Goal: Task Accomplishment & Management: Complete application form

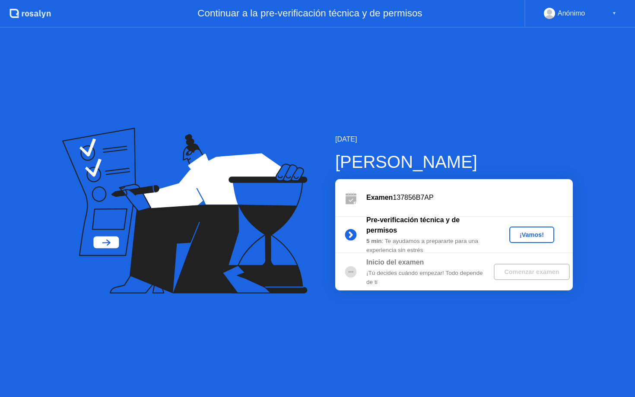
click at [528, 231] on div "¡Vamos!" at bounding box center [531, 234] width 38 height 7
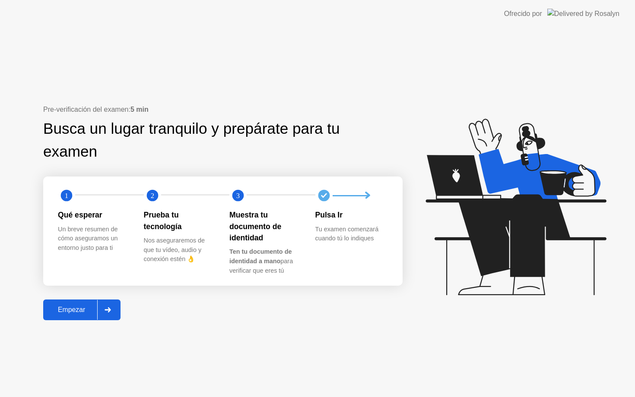
click at [76, 306] on div "Empezar" at bounding box center [71, 310] width 51 height 8
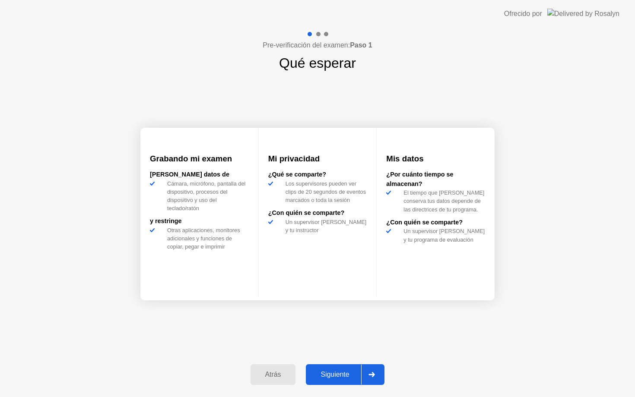
click at [346, 372] on div "Siguiente" at bounding box center [334, 375] width 53 height 8
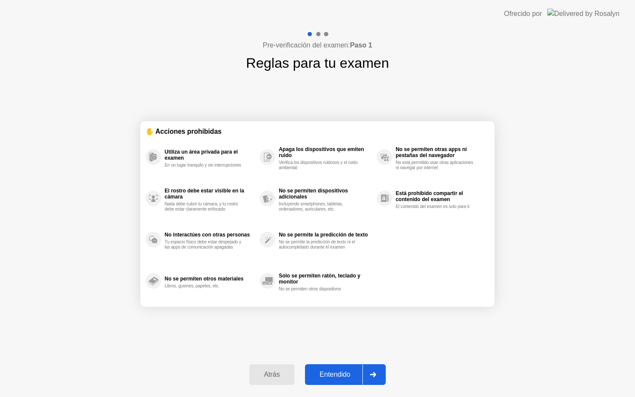
click at [345, 371] on div "Entendido" at bounding box center [334, 375] width 55 height 8
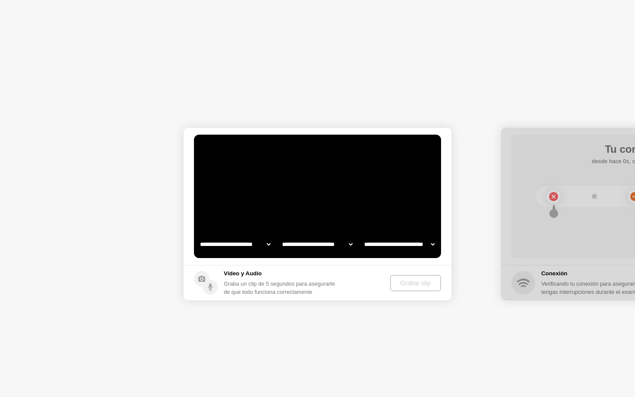
select select "**********"
select select "*******"
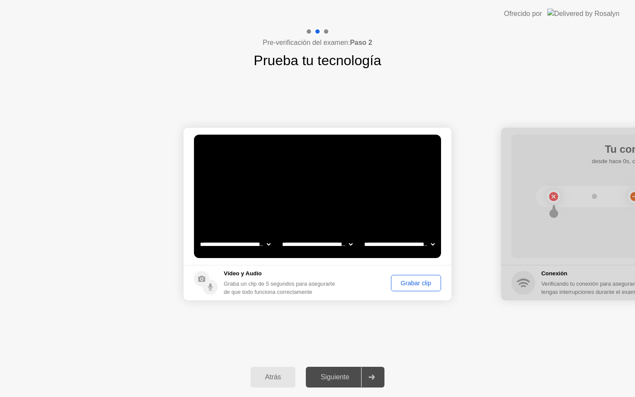
click at [408, 283] on div "Grabar clip" at bounding box center [416, 283] width 44 height 7
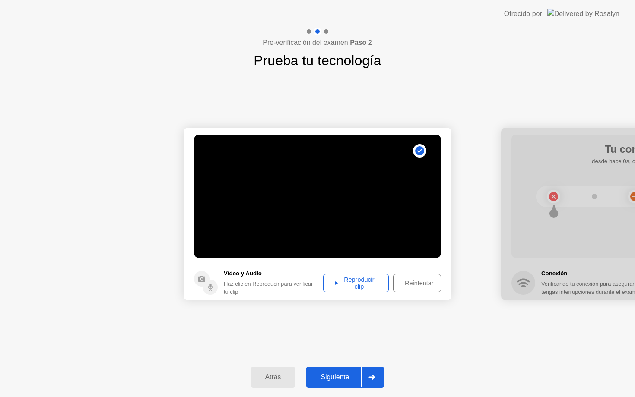
click at [354, 280] on div "Reproducir clip" at bounding box center [356, 283] width 60 height 14
click at [332, 377] on div "Siguiente" at bounding box center [334, 377] width 53 height 8
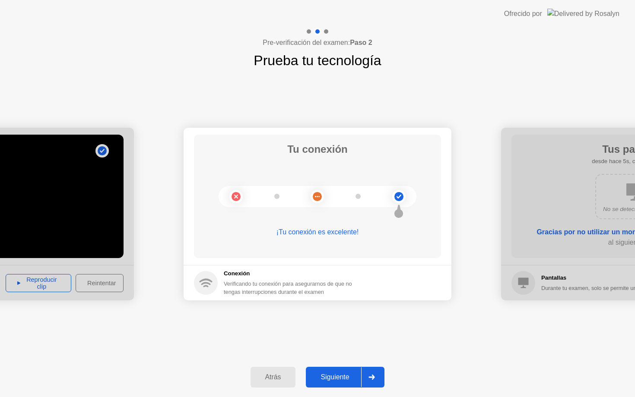
click at [332, 377] on div "Siguiente" at bounding box center [334, 377] width 53 height 8
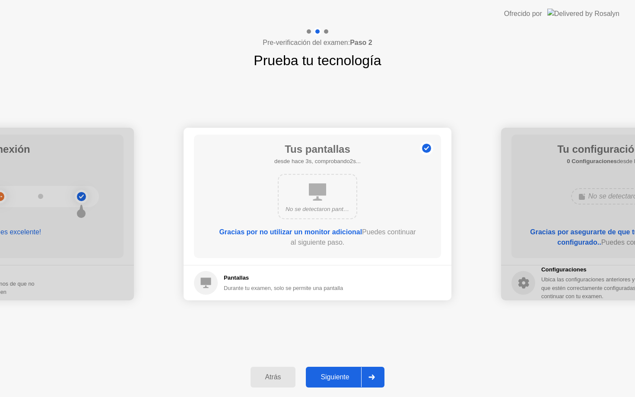
click at [332, 377] on div "Siguiente" at bounding box center [334, 377] width 53 height 8
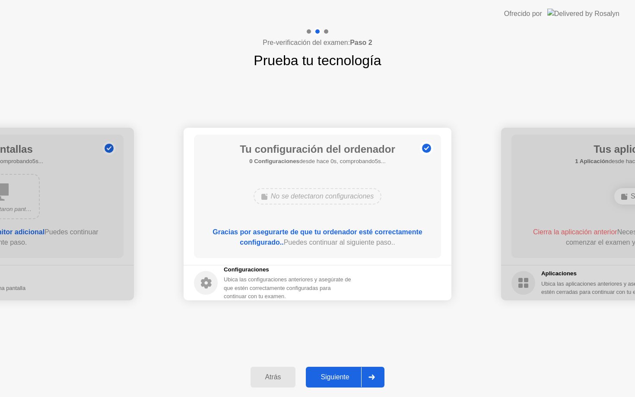
click at [332, 377] on div "Siguiente" at bounding box center [334, 377] width 53 height 8
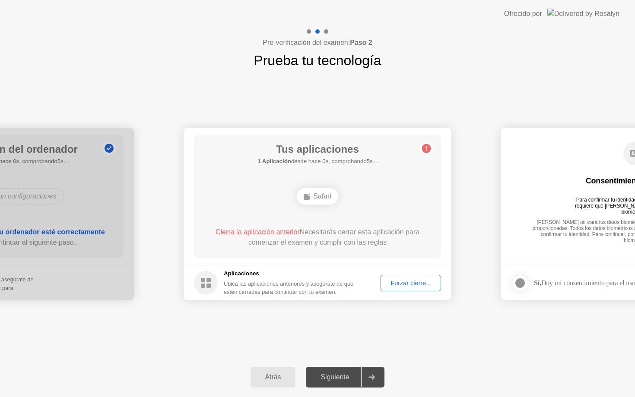
click at [395, 287] on div "Forzar cierre..." at bounding box center [410, 283] width 54 height 7
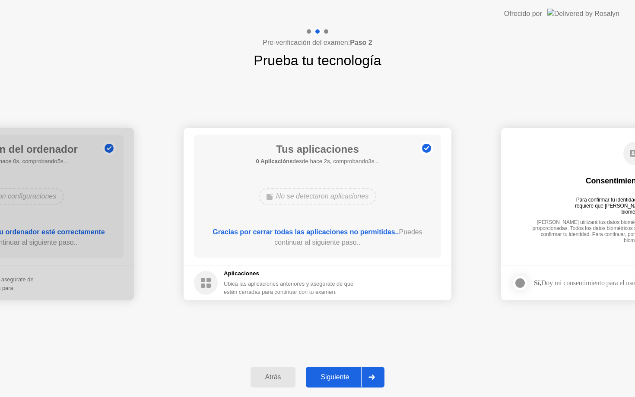
click at [330, 373] on div "Siguiente" at bounding box center [334, 377] width 53 height 8
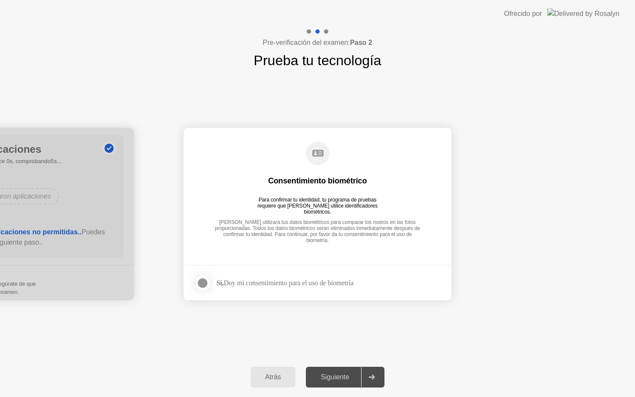
click at [204, 281] on div at bounding box center [202, 283] width 10 height 10
click at [326, 381] on div "Siguiente" at bounding box center [334, 377] width 53 height 8
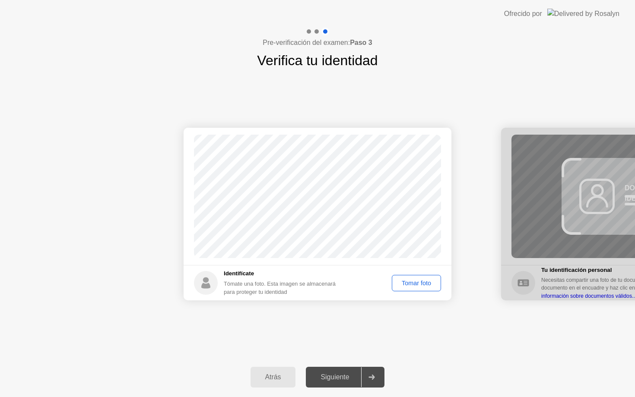
click at [415, 284] on div "Tomar foto" at bounding box center [416, 283] width 43 height 7
click at [412, 283] on div "Repetir" at bounding box center [421, 283] width 34 height 7
click at [412, 283] on div "Tomar foto" at bounding box center [416, 283] width 43 height 7
click at [423, 284] on div "Repetir" at bounding box center [421, 283] width 34 height 7
click at [412, 282] on div "Tomar foto" at bounding box center [416, 283] width 43 height 7
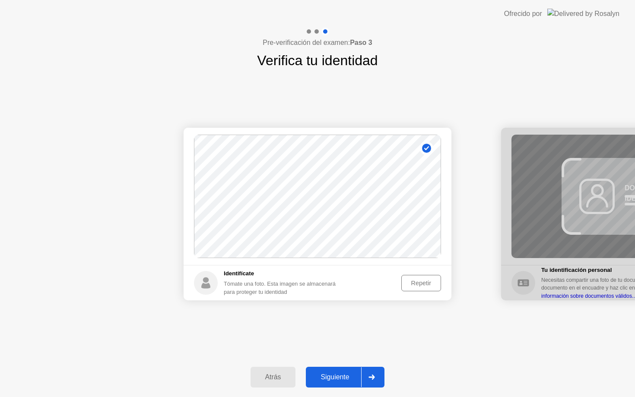
click at [411, 280] on div "Repetir" at bounding box center [421, 283] width 34 height 7
click at [411, 280] on div "Tomar foto" at bounding box center [416, 283] width 43 height 7
click at [332, 376] on div "Siguiente" at bounding box center [334, 377] width 53 height 8
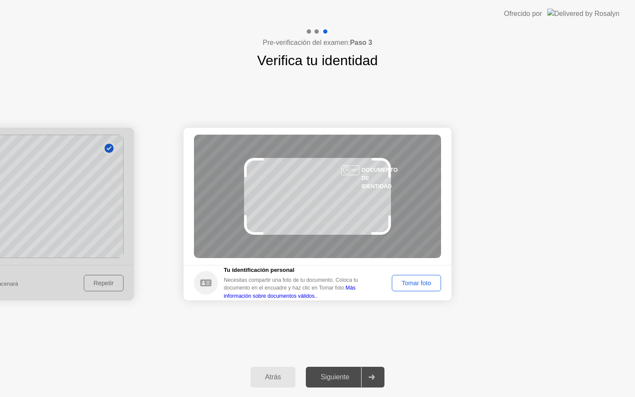
click at [417, 281] on div "Tomar foto" at bounding box center [416, 283] width 43 height 7
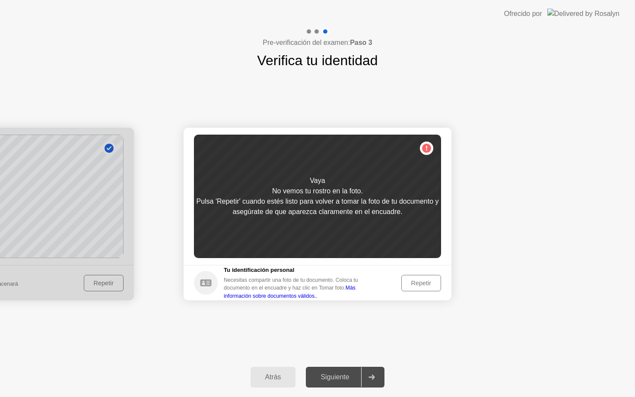
click at [424, 283] on div "Repetir" at bounding box center [421, 283] width 34 height 7
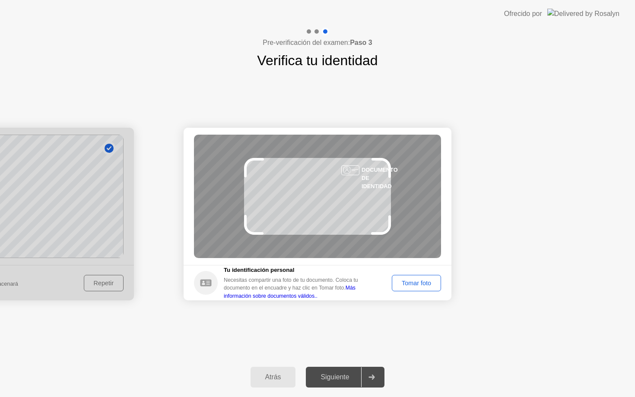
click at [424, 283] on div "Tomar foto" at bounding box center [416, 283] width 43 height 7
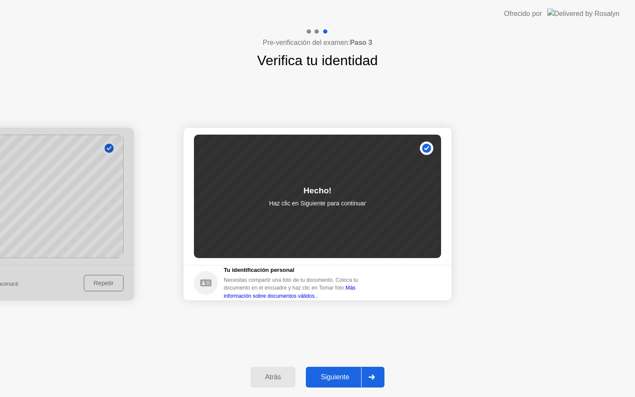
click at [343, 374] on div "Siguiente" at bounding box center [334, 377] width 53 height 8
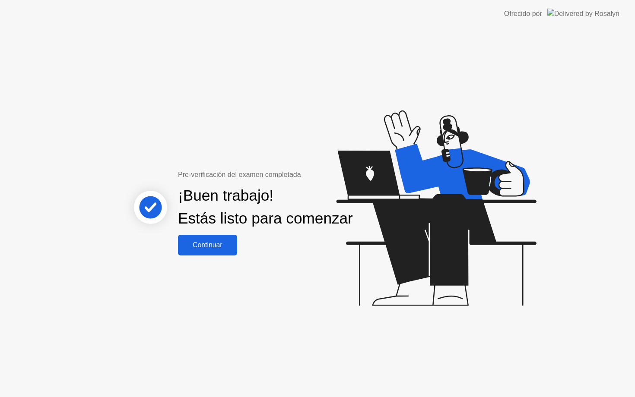
click at [210, 249] on div "Continuar" at bounding box center [207, 245] width 54 height 8
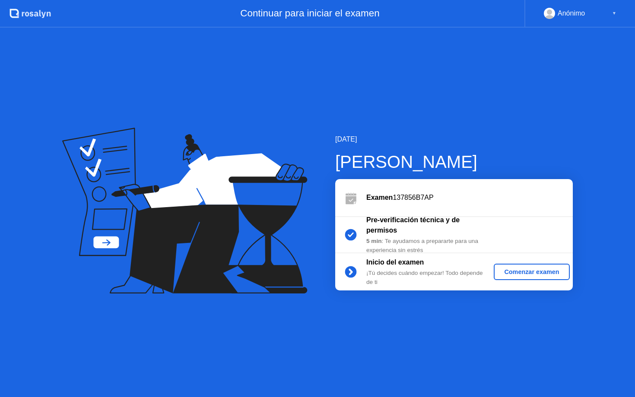
click at [543, 274] on div "Comenzar examen" at bounding box center [531, 272] width 69 height 7
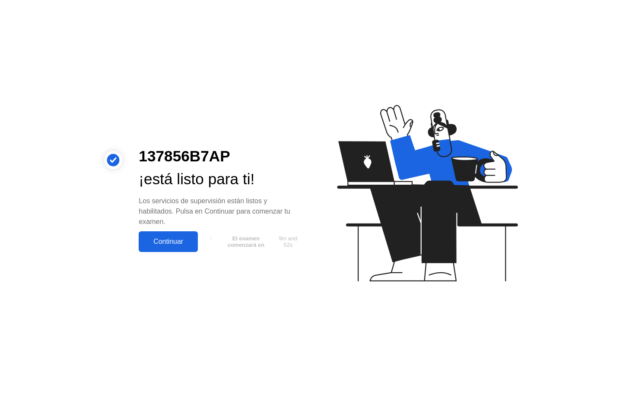
click at [180, 238] on div "Continuar" at bounding box center [168, 242] width 54 height 8
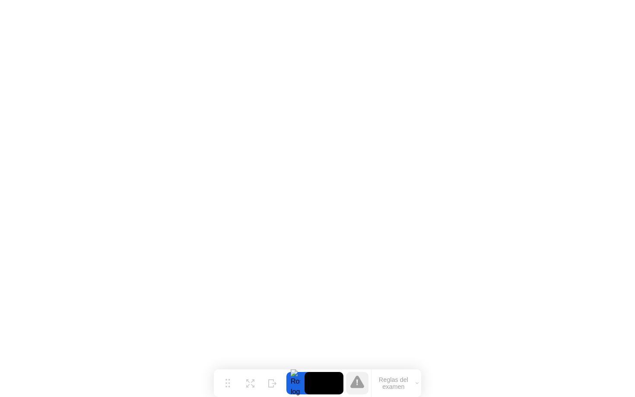
click at [354, 383] on icon at bounding box center [357, 382] width 14 height 13
click at [387, 383] on button "Reglas del examen" at bounding box center [396, 383] width 50 height 15
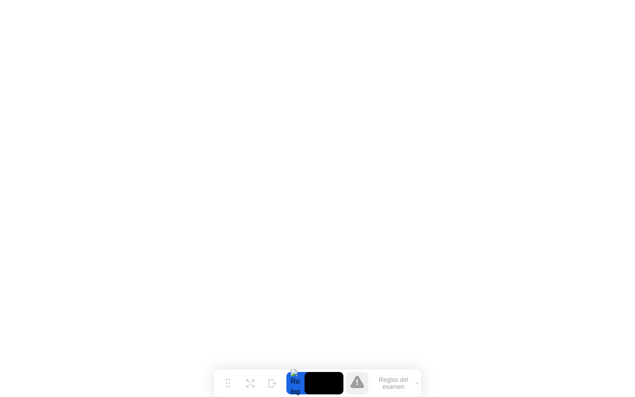
click at [359, 383] on icon at bounding box center [357, 382] width 14 height 13
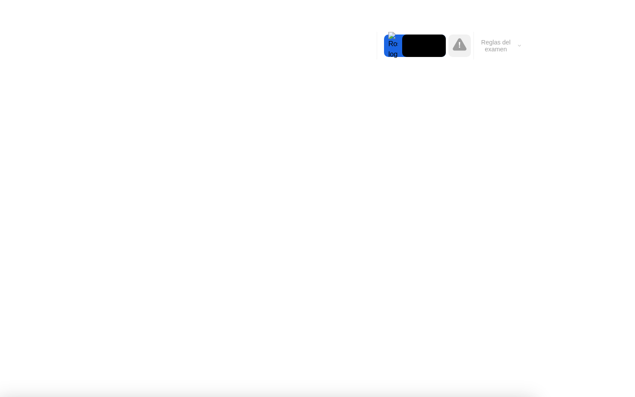
click at [460, 47] on icon at bounding box center [459, 44] width 14 height 13
click at [519, 51] on button "Reglas del examen" at bounding box center [499, 45] width 50 height 15
click at [519, 47] on icon at bounding box center [519, 45] width 3 height 3
click at [391, 41] on div at bounding box center [393, 46] width 18 height 22
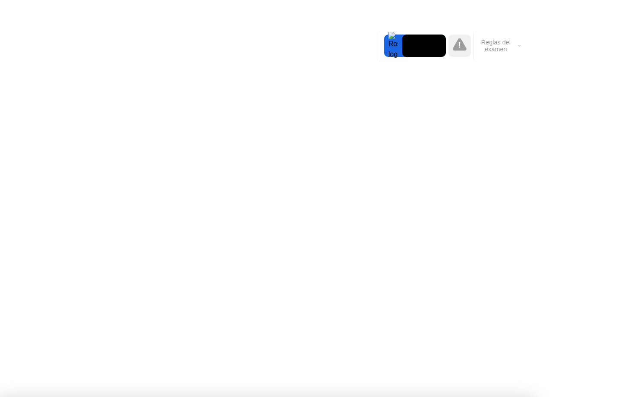
click at [396, 51] on div at bounding box center [393, 46] width 18 height 22
